Goal: Check status: Check status

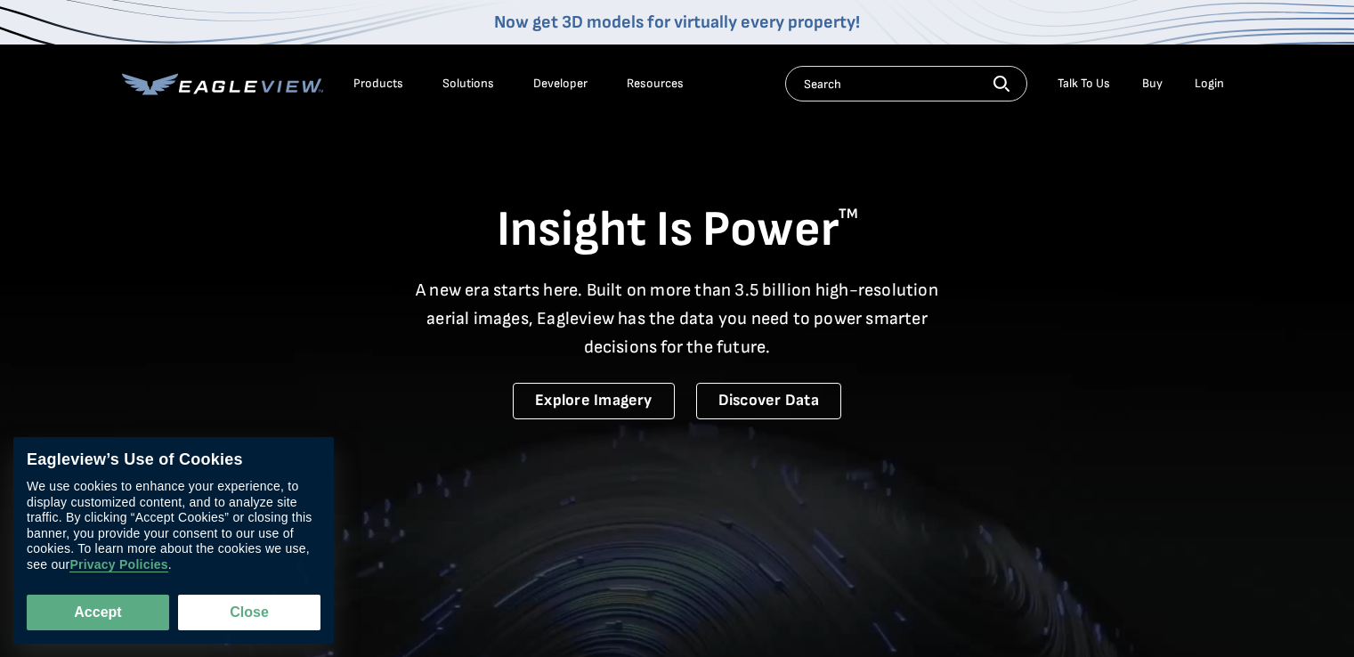
click at [1220, 79] on div "Login" at bounding box center [1209, 84] width 29 height 16
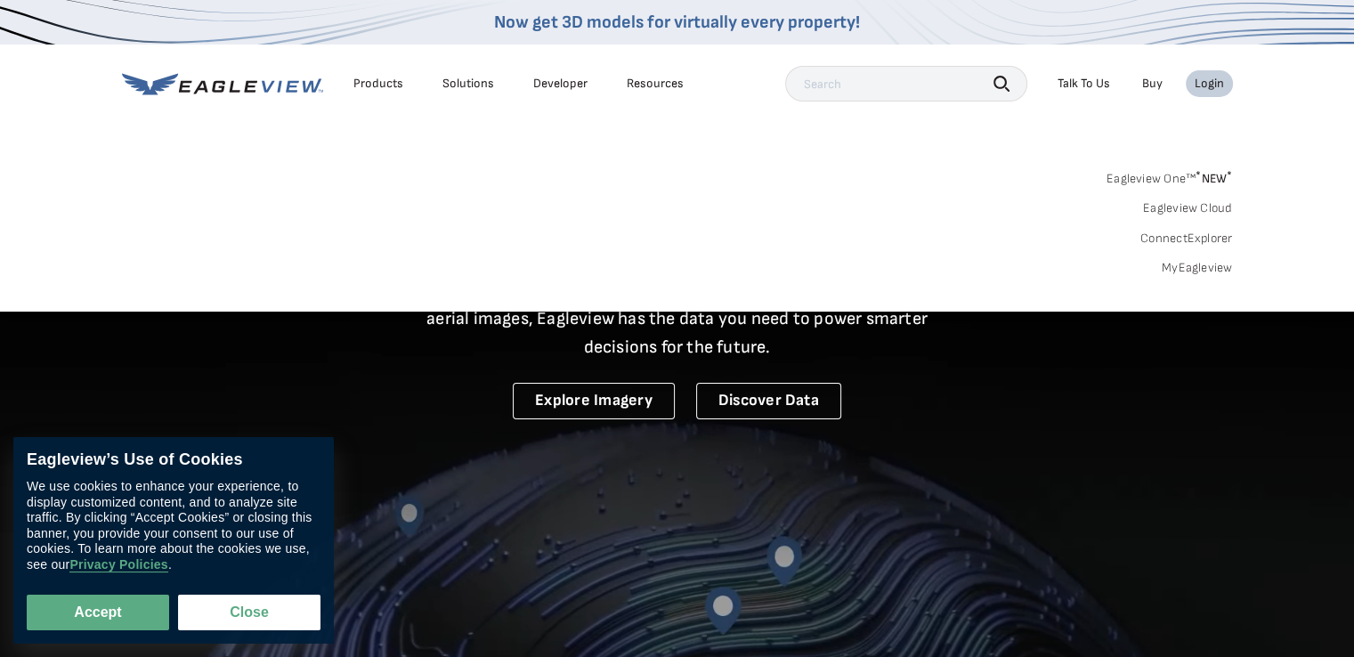
click at [1207, 86] on div "Login" at bounding box center [1209, 84] width 29 height 16
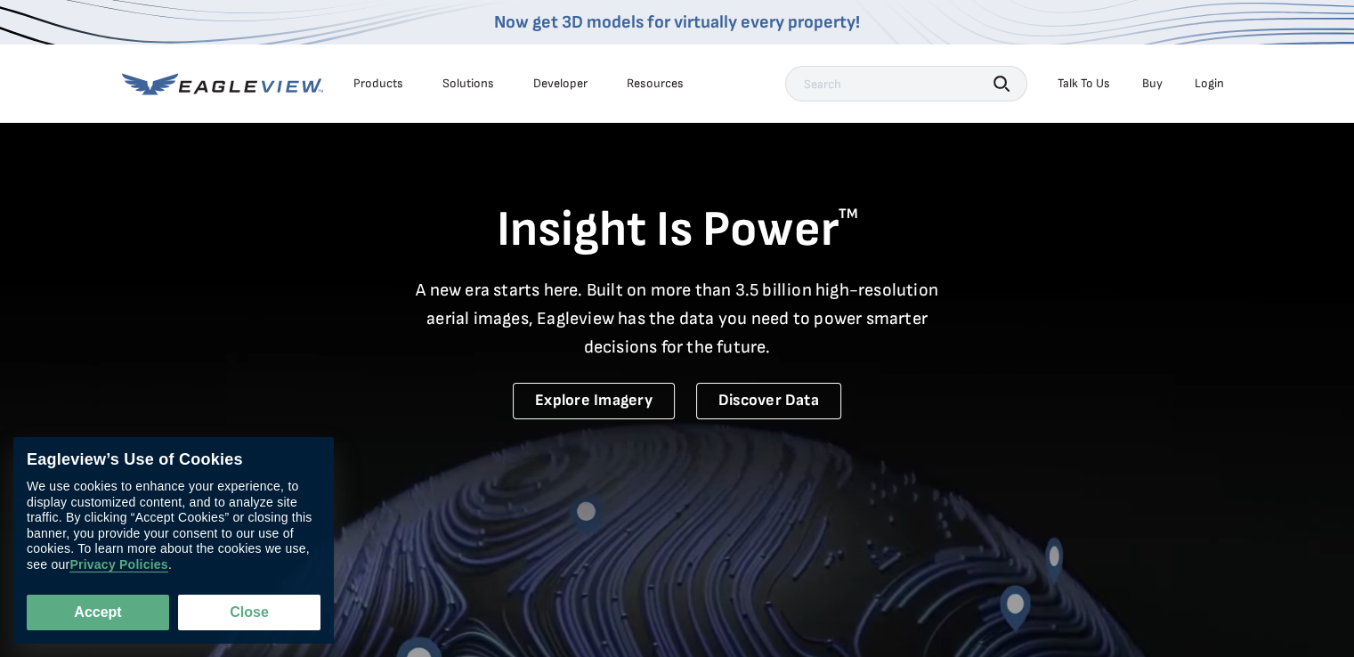
click at [1201, 83] on div "Login" at bounding box center [1209, 84] width 29 height 16
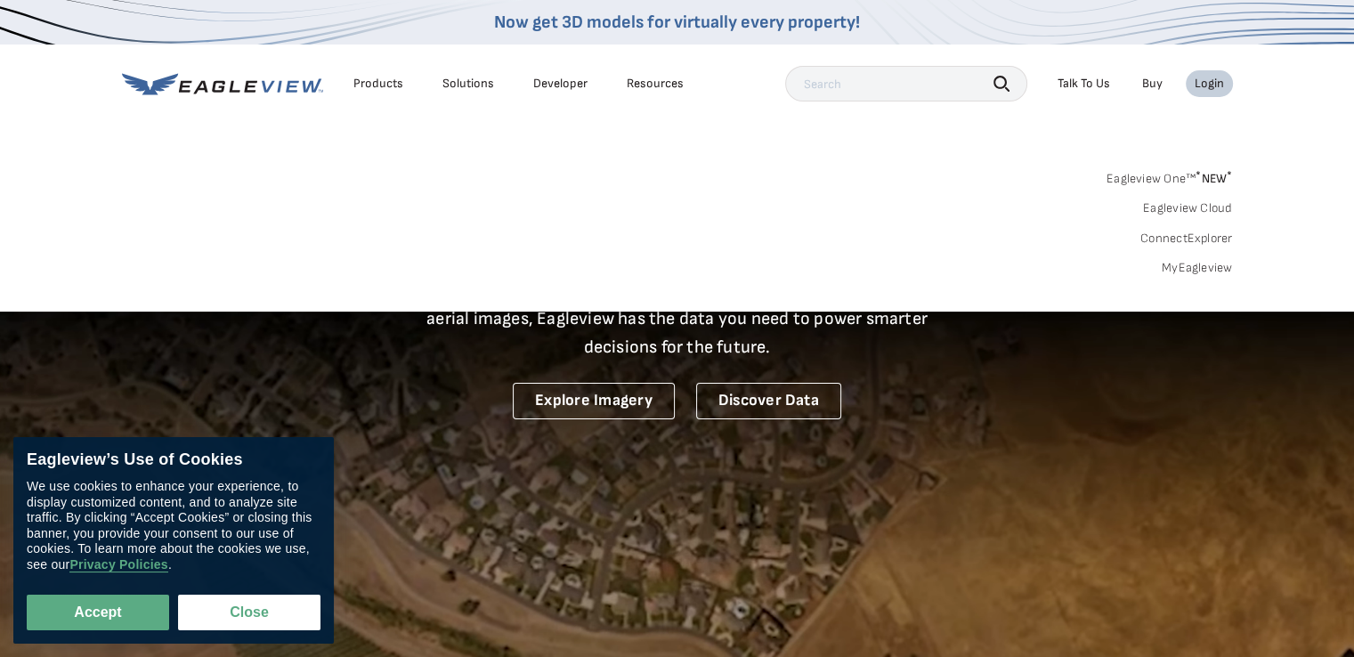
click at [1179, 270] on link "MyEagleview" at bounding box center [1197, 268] width 71 height 16
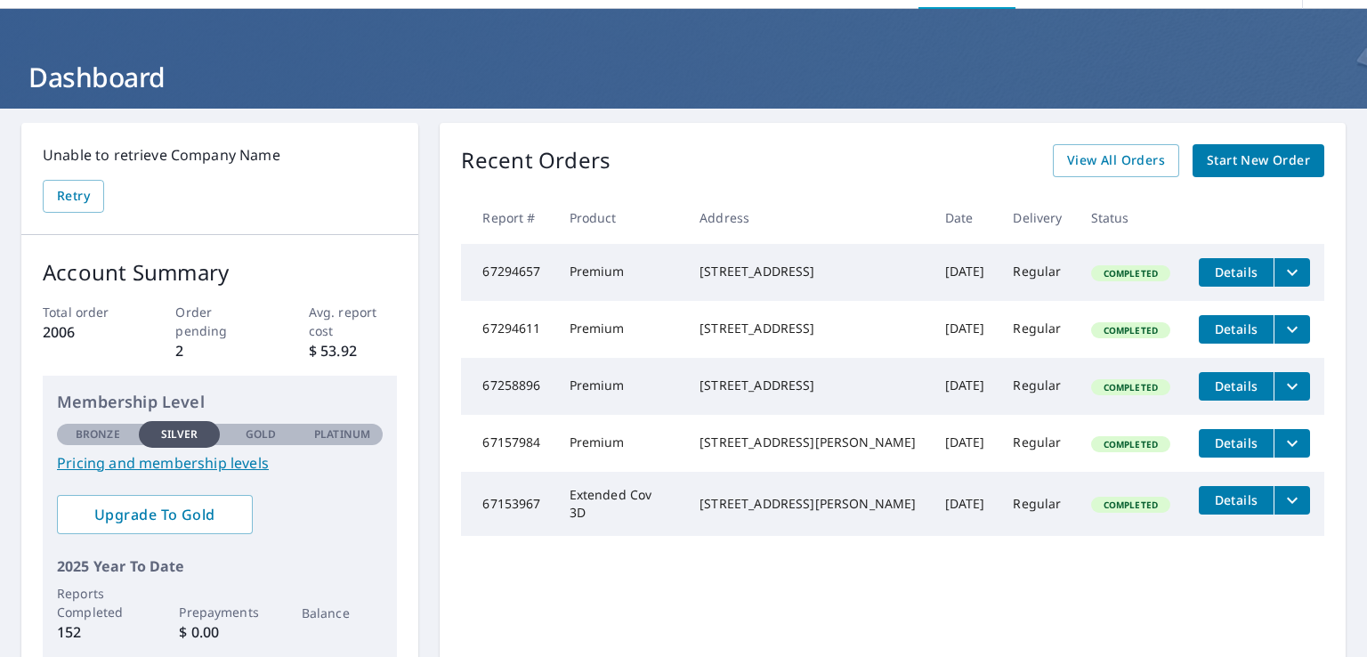
scroll to position [61, 0]
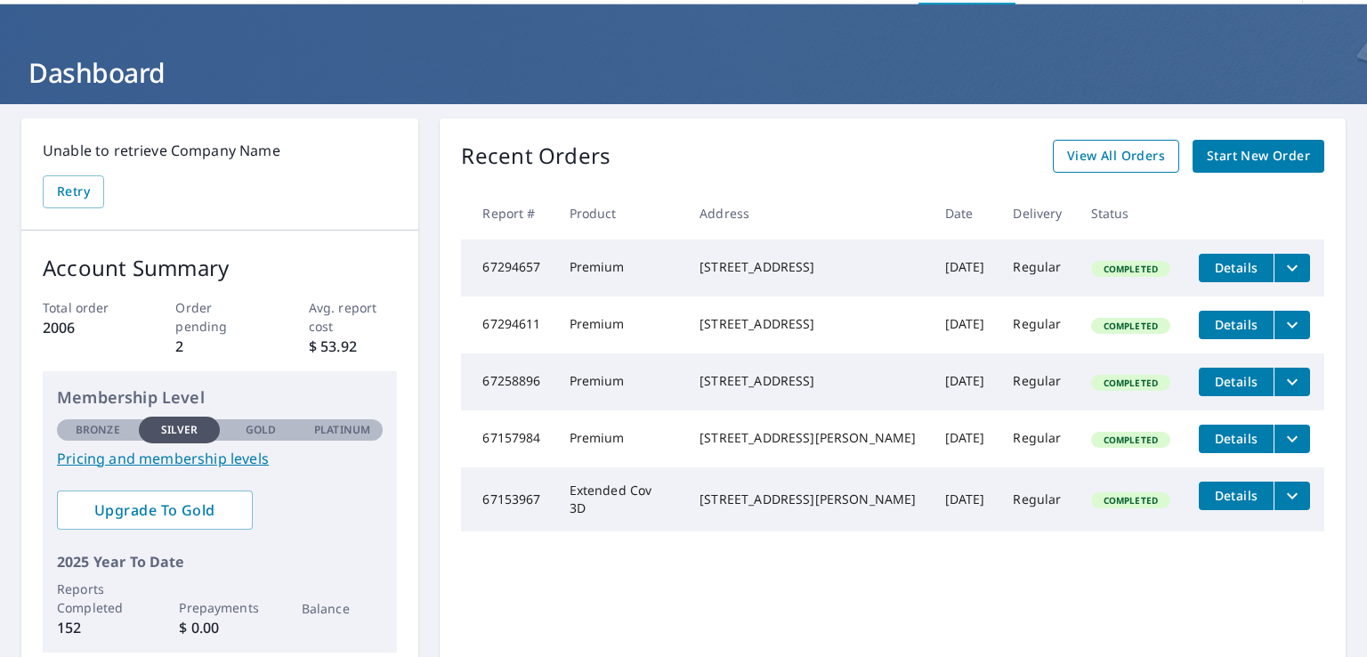
click at [1131, 156] on span "View All Orders" at bounding box center [1116, 156] width 98 height 22
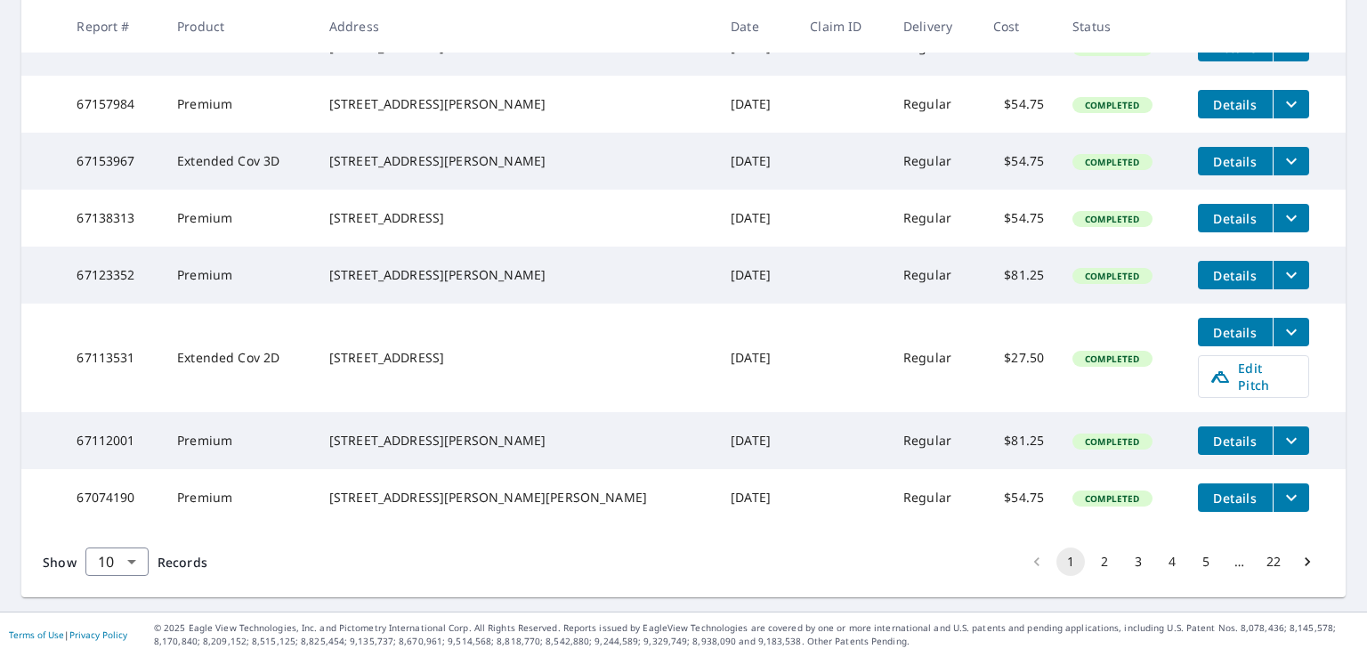
scroll to position [541, 0]
click at [1100, 569] on button "2" at bounding box center [1104, 561] width 28 height 28
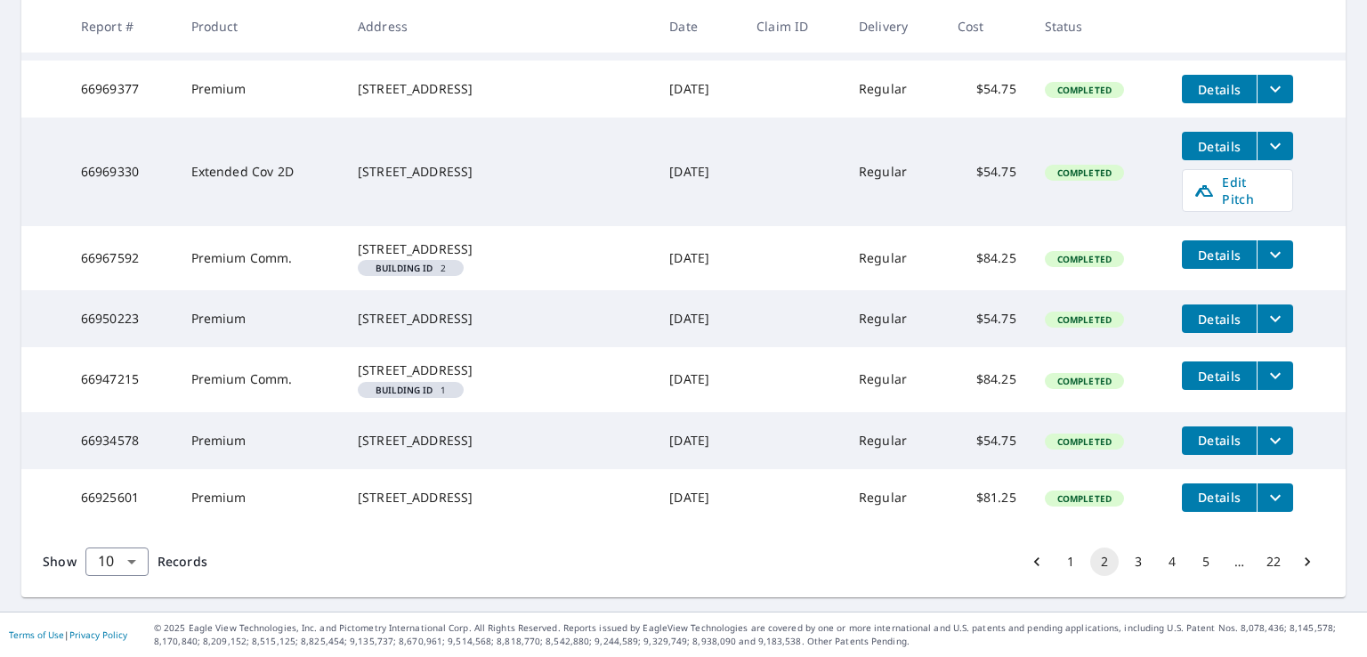
scroll to position [554, 0]
click at [1124, 576] on button "3" at bounding box center [1138, 561] width 28 height 28
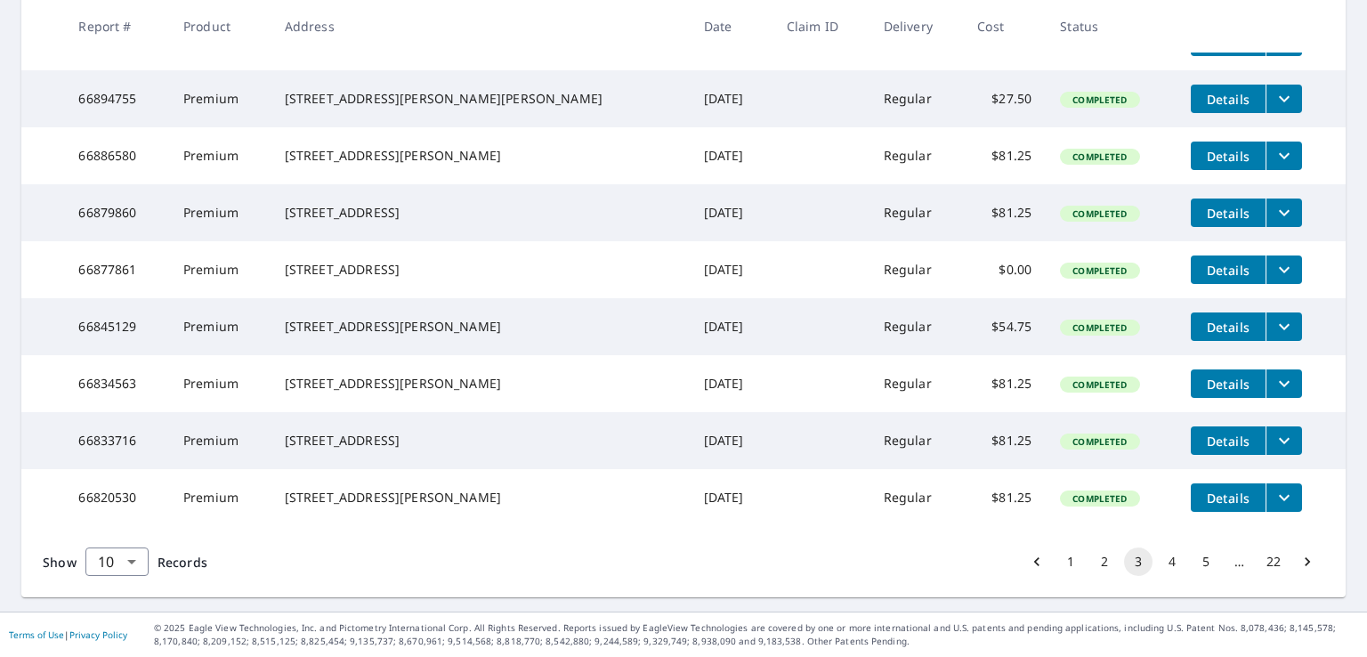
scroll to position [482, 0]
click at [1158, 576] on button "4" at bounding box center [1172, 561] width 28 height 28
